Goal: Task Accomplishment & Management: Complete application form

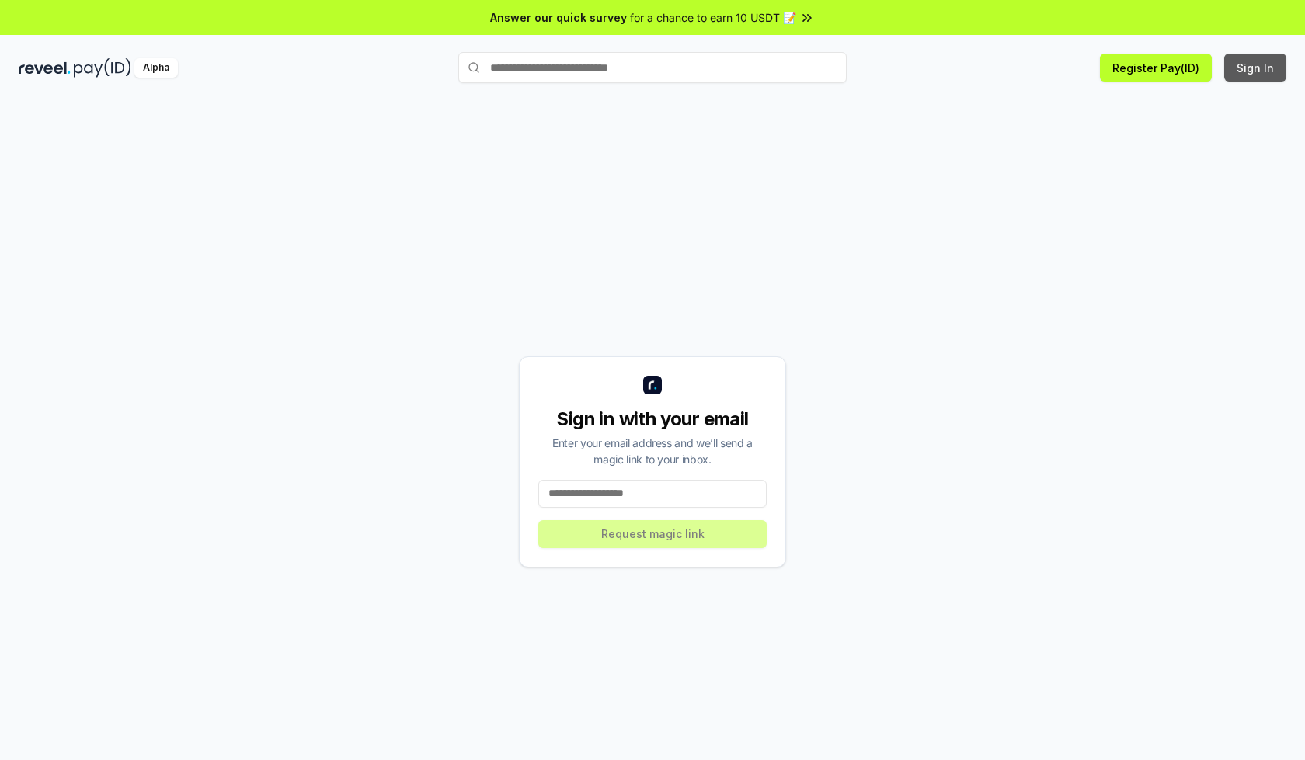
click at [1256, 68] on button "Sign In" at bounding box center [1255, 68] width 62 height 28
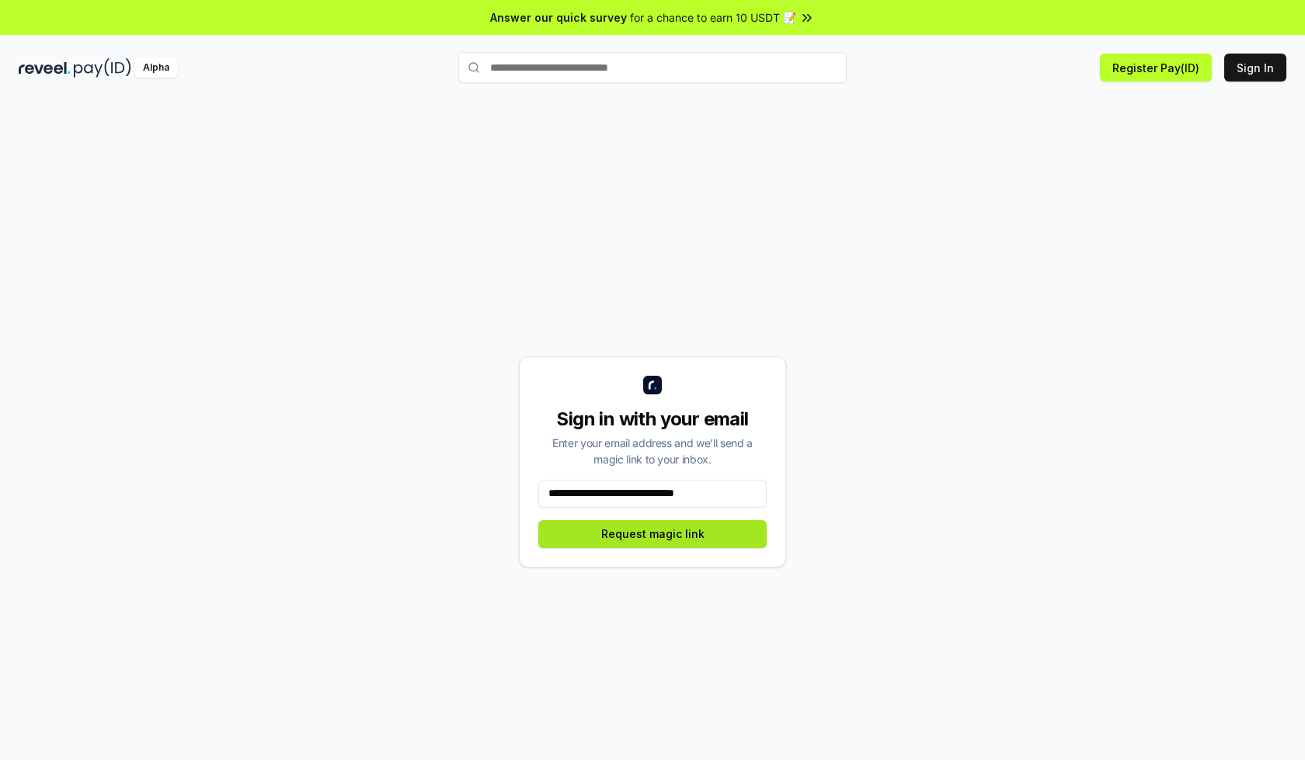
type input "**********"
click at [652, 533] on button "Request magic link" at bounding box center [652, 534] width 228 height 28
